Goal: Information Seeking & Learning: Learn about a topic

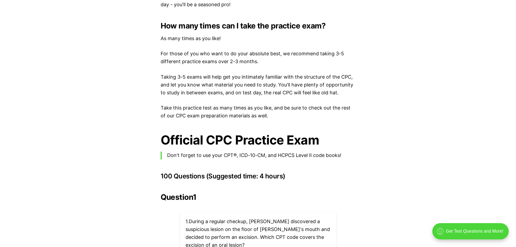
scroll to position [1138, 0]
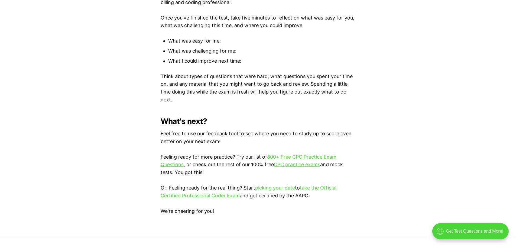
scroll to position [1517, 0]
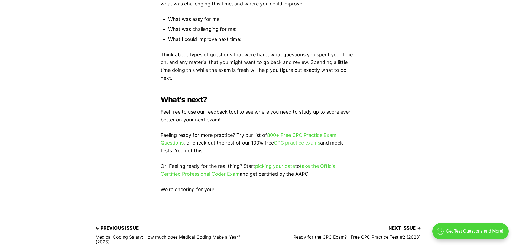
click at [300, 141] on link "CPC practice exams" at bounding box center [297, 143] width 46 height 6
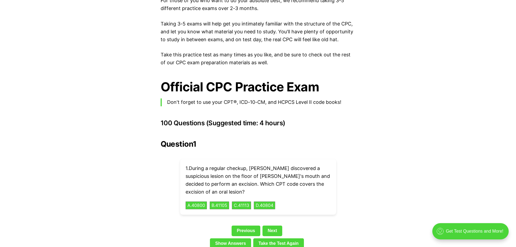
scroll to position [1192, 0]
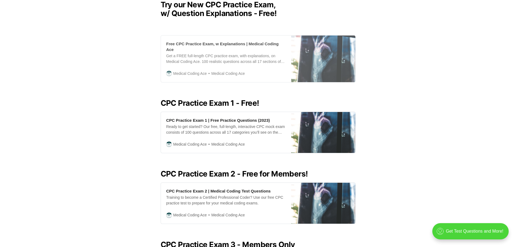
scroll to position [163, 0]
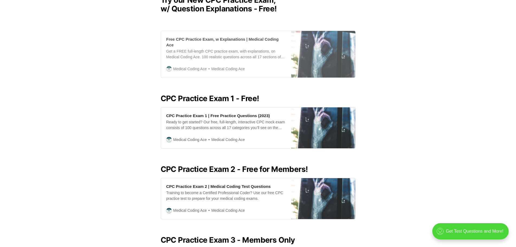
click at [217, 41] on div "Free CPC Practice Exam, w Explanations | Medical Coding Ace" at bounding box center [225, 41] width 119 height 11
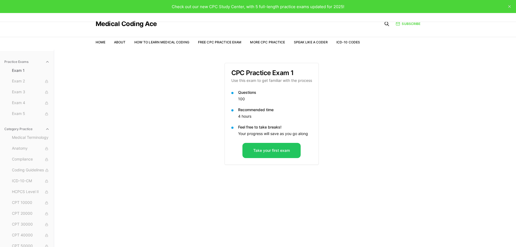
click at [387, 106] on div "Practice Exams Exam 1 Exam 2 Exam 3 Exam 4 Exam 5 Category Practice Medical Ter…" at bounding box center [258, 173] width 516 height 247
click at [289, 146] on button "Take your first exam" at bounding box center [271, 150] width 58 height 15
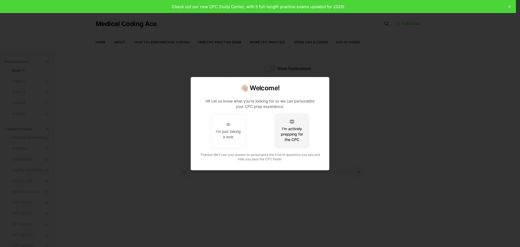
click at [292, 130] on div "I'm actively prepping for the CPC" at bounding box center [291, 134] width 25 height 16
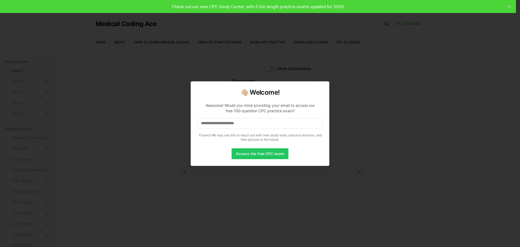
click at [359, 104] on div at bounding box center [260, 123] width 520 height 247
